Goal: Information Seeking & Learning: Learn about a topic

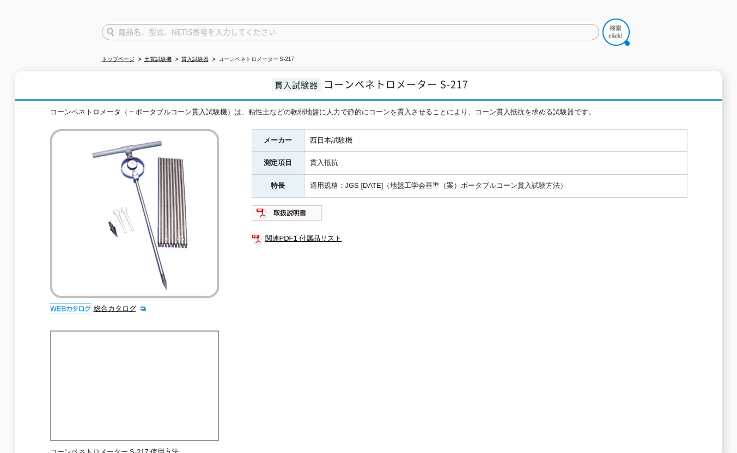
scroll to position [54, 0]
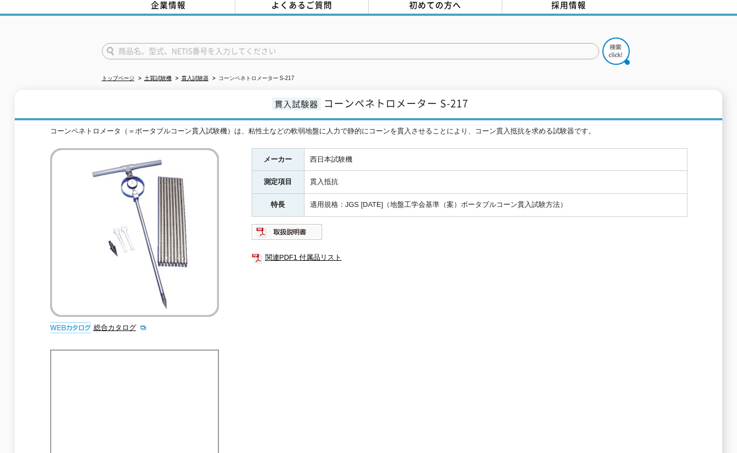
click at [462, 433] on div "コーンペネトロメータ（＝ポータブルコーン貫入試験機）は、粘性土などの軟弱地盤に人力で静的にコーンを貫入させることにより、コーン貫入抵抗を求める試験器です。 総…" at bounding box center [368, 301] width 637 height 351
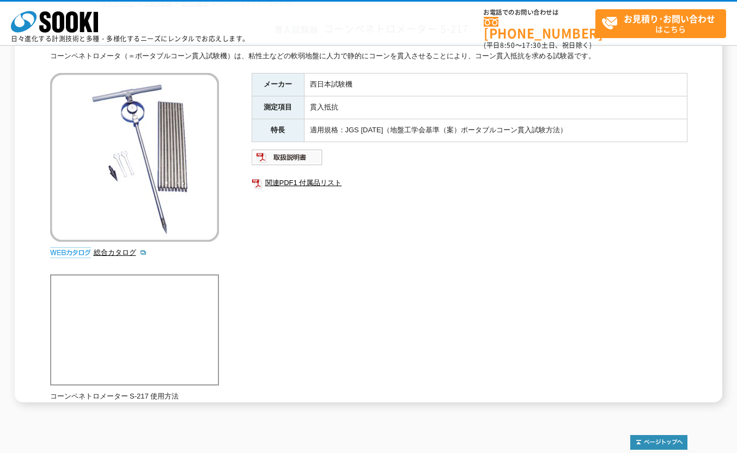
scroll to position [0, 0]
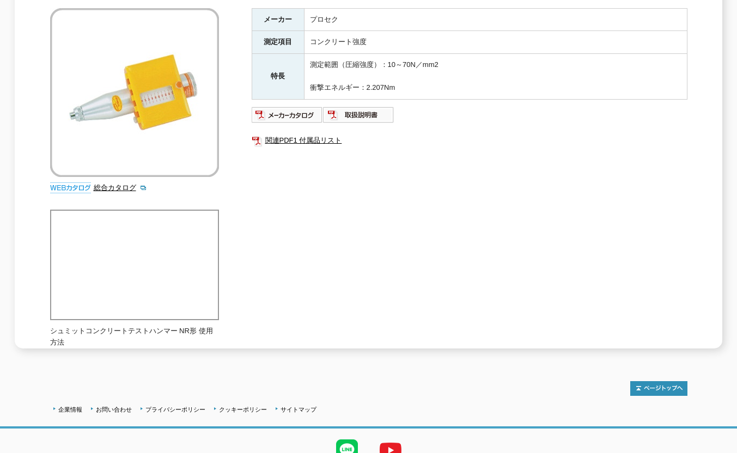
scroll to position [59, 0]
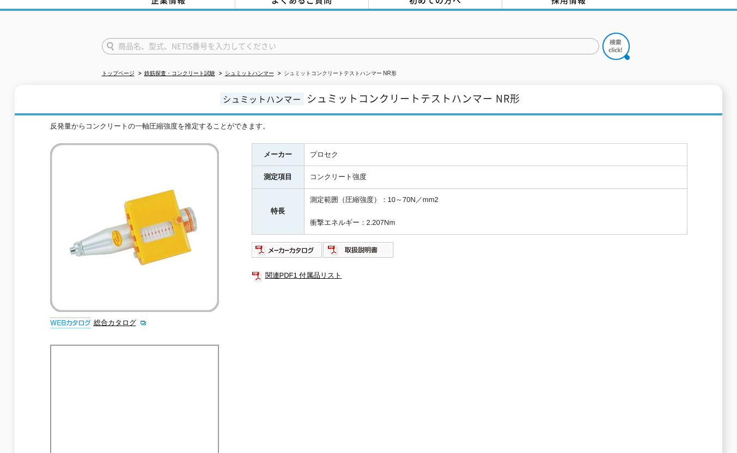
click at [70, 40] on div at bounding box center [368, 37] width 737 height 52
